Goal: Check status

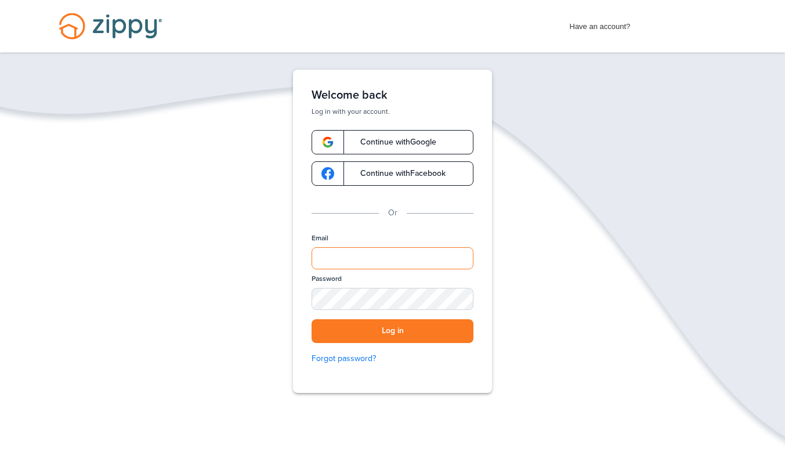
type input "**********"
click at [405, 341] on button "Log in" at bounding box center [393, 331] width 162 height 24
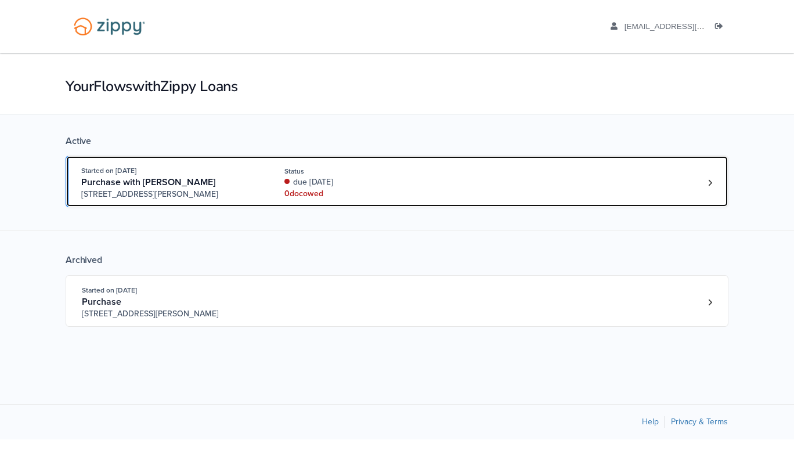
click at [139, 190] on span "[STREET_ADDRESS][PERSON_NAME]" at bounding box center [169, 195] width 177 height 12
